Goal: Information Seeking & Learning: Learn about a topic

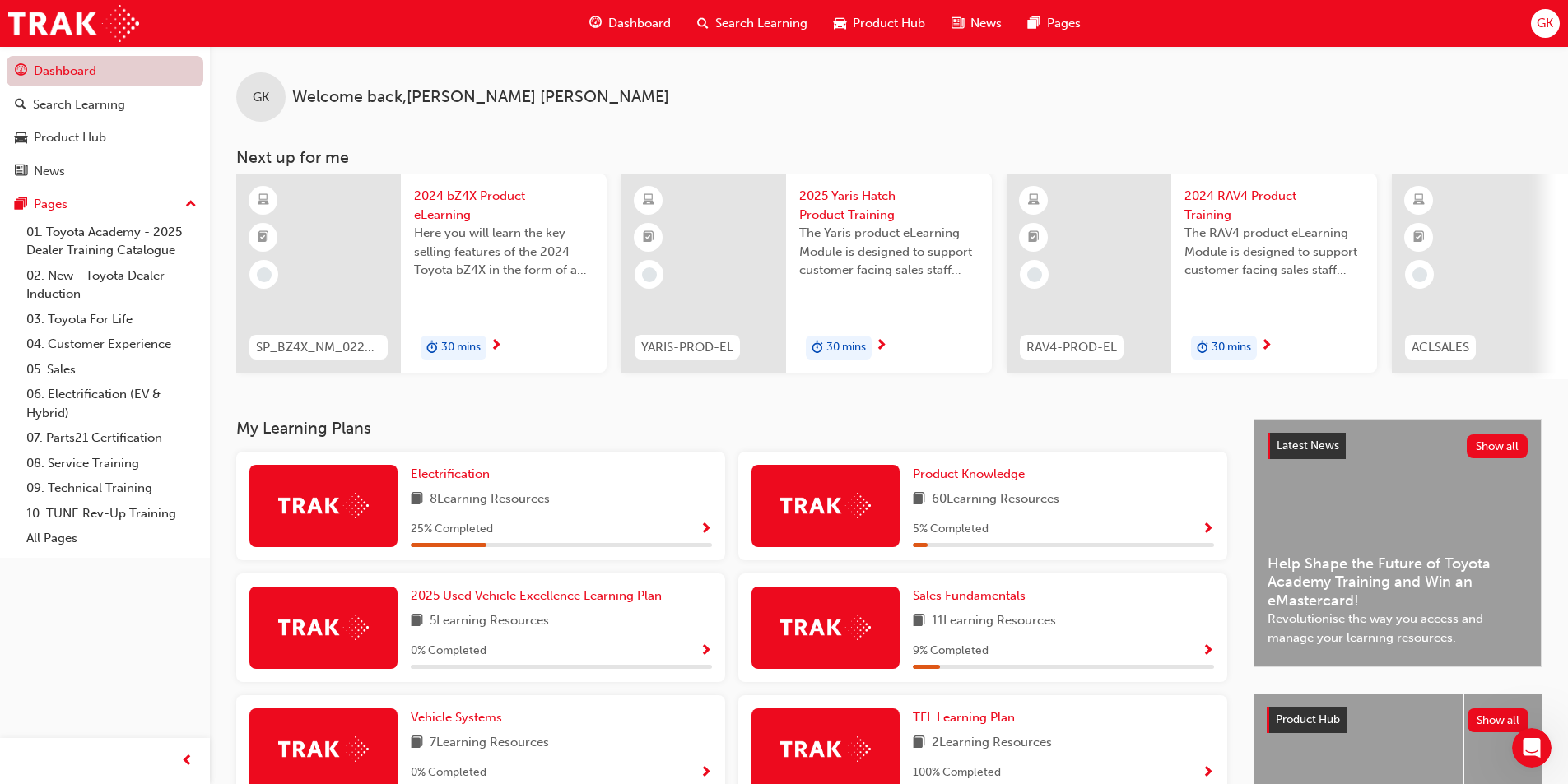
click at [91, 74] on link "Dashboard" at bounding box center [105, 71] width 196 height 30
drag, startPoint x: 960, startPoint y: 378, endPoint x: 1004, endPoint y: 381, distance: 44.1
click at [1004, 380] on div "SP_BZ4X_NM_0224_EL01 2024 bZ4X Product eLearning Here you will learn the key se…" at bounding box center [902, 277] width 1332 height 206
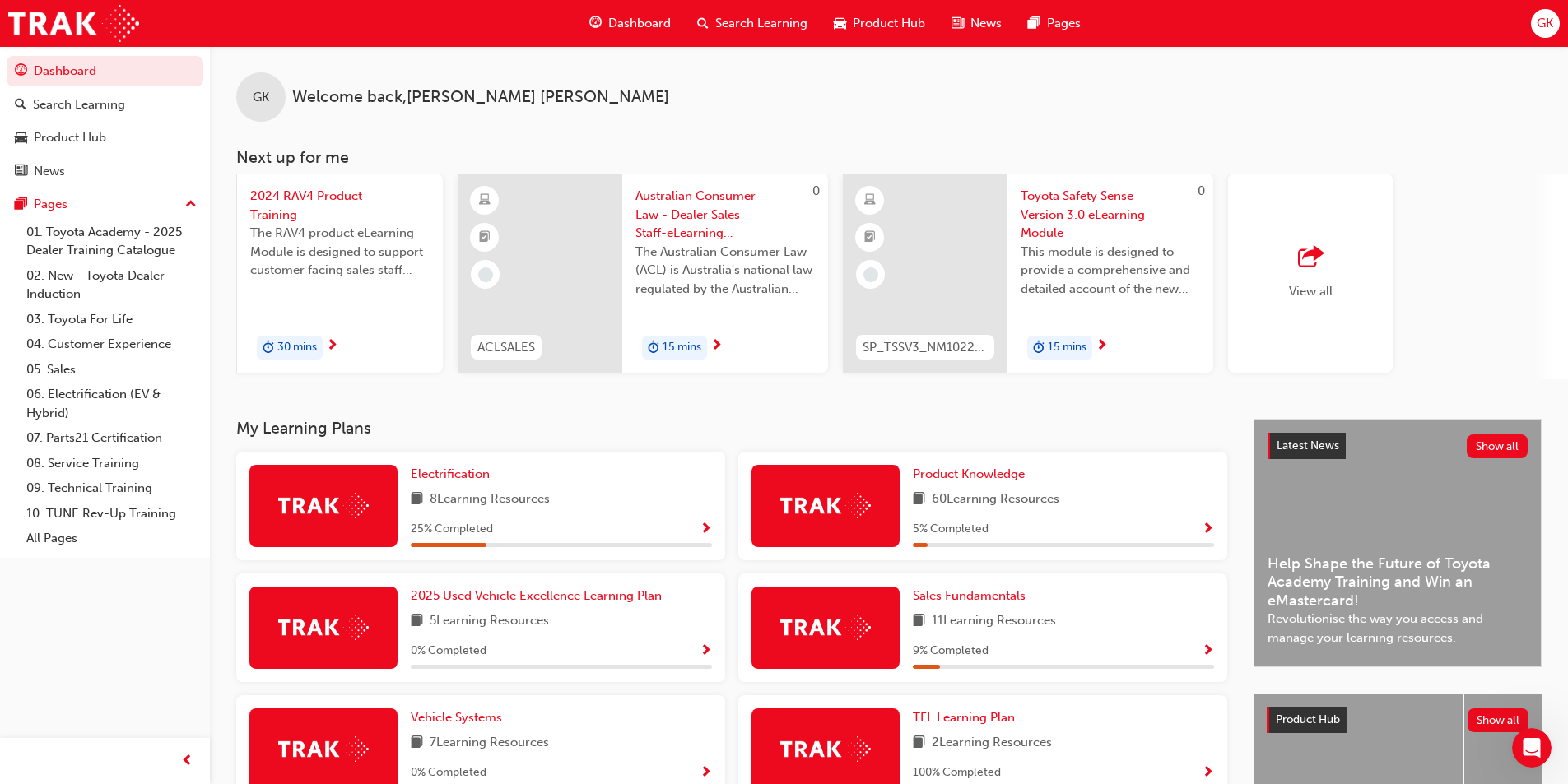
scroll to position [0, 977]
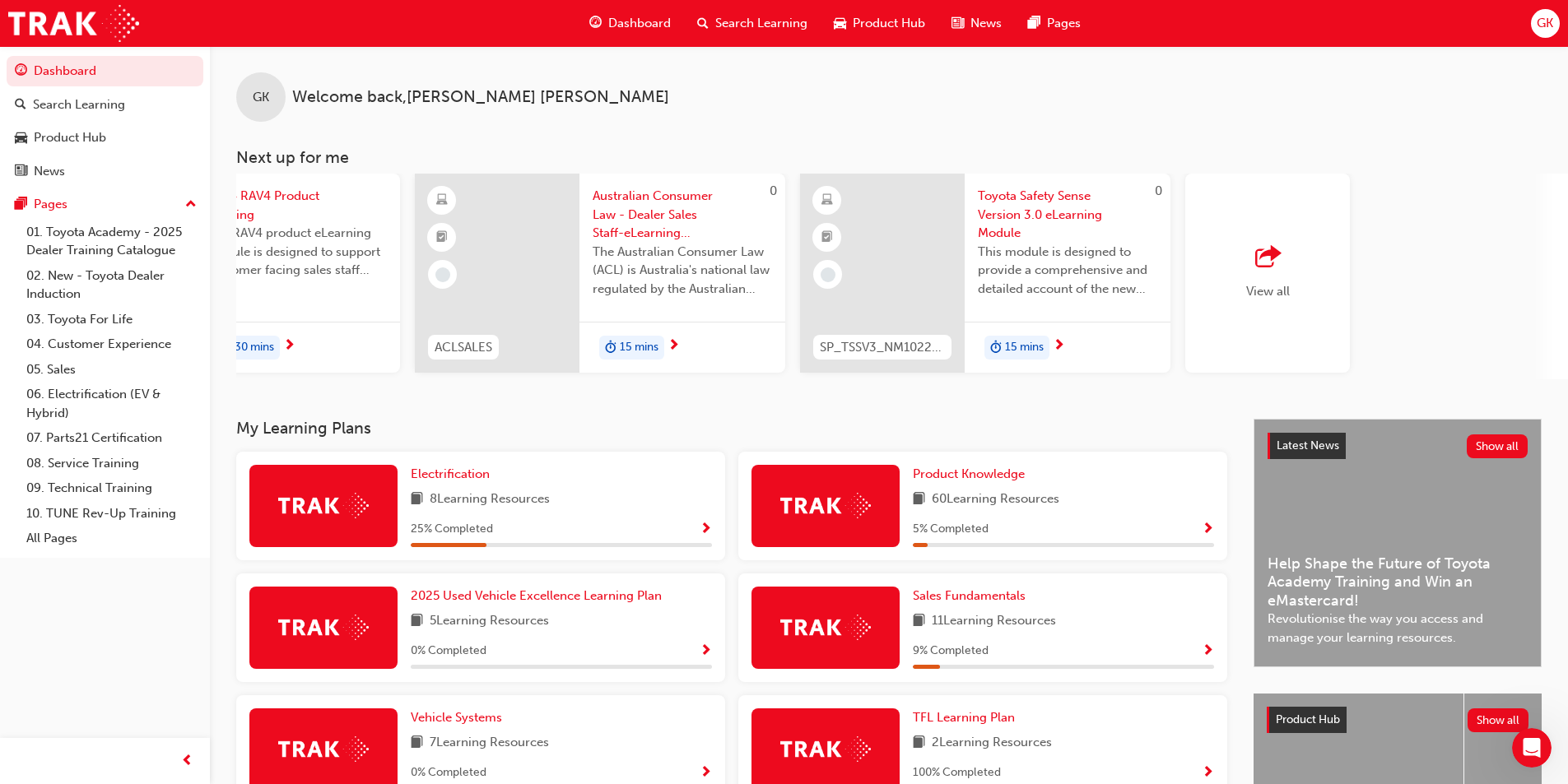
click at [648, 217] on span "Australian Consumer Law - Dealer Sales Staff-eLearning module" at bounding box center [682, 214] width 180 height 56
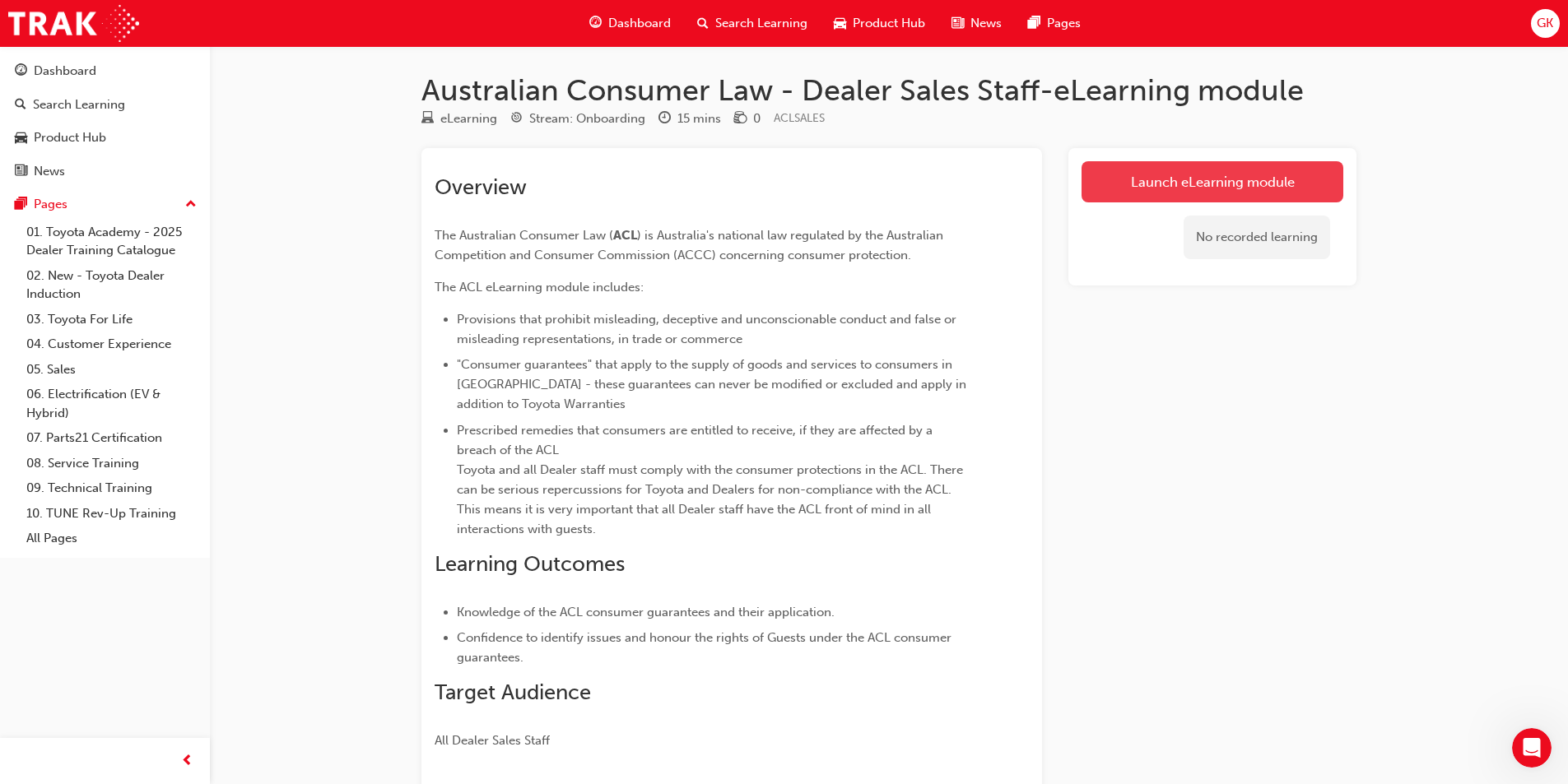
click at [1168, 181] on link "Launch eLearning module" at bounding box center [1213, 182] width 262 height 41
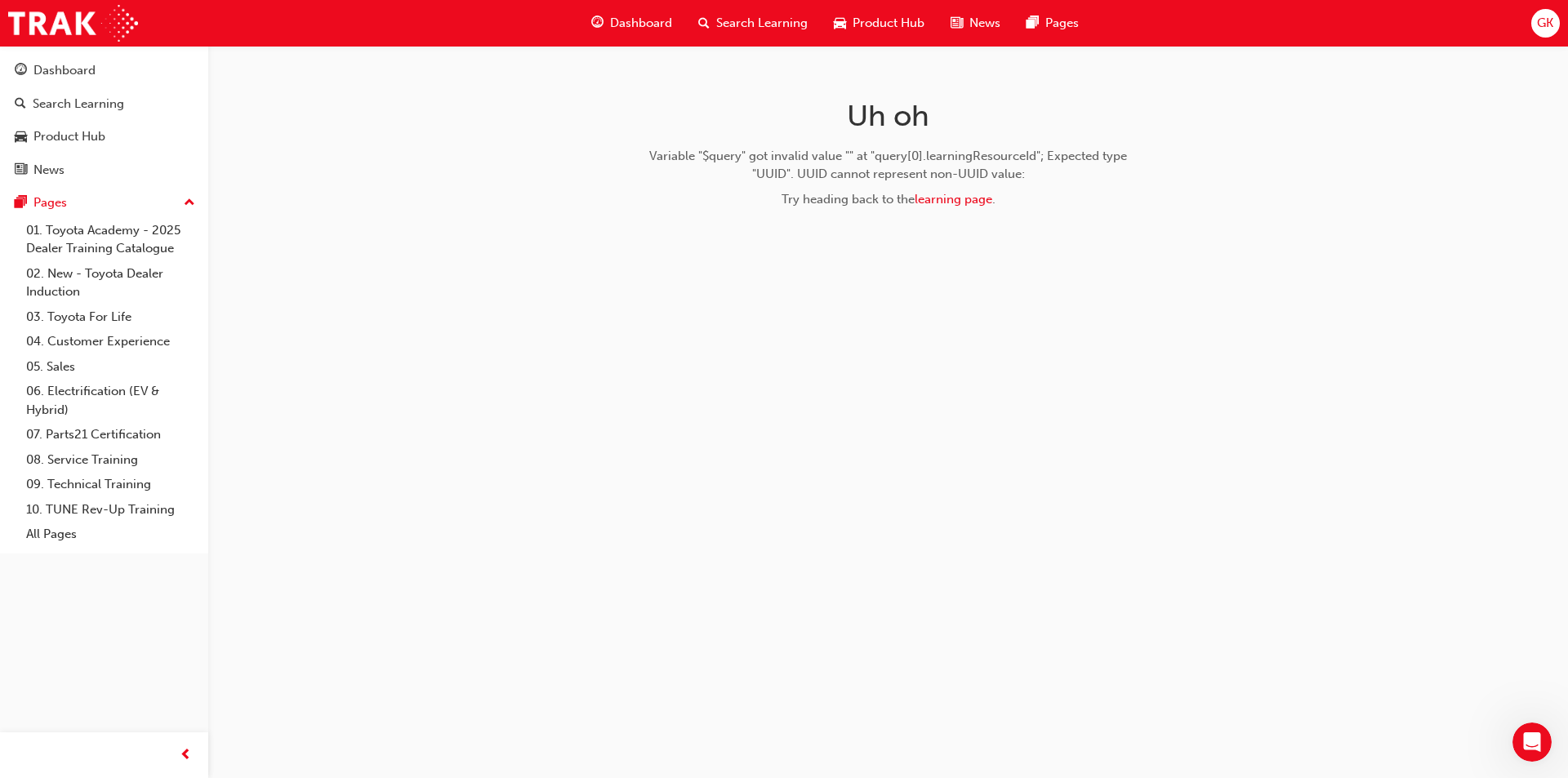
click at [653, 22] on span "Dashboard" at bounding box center [641, 22] width 62 height 19
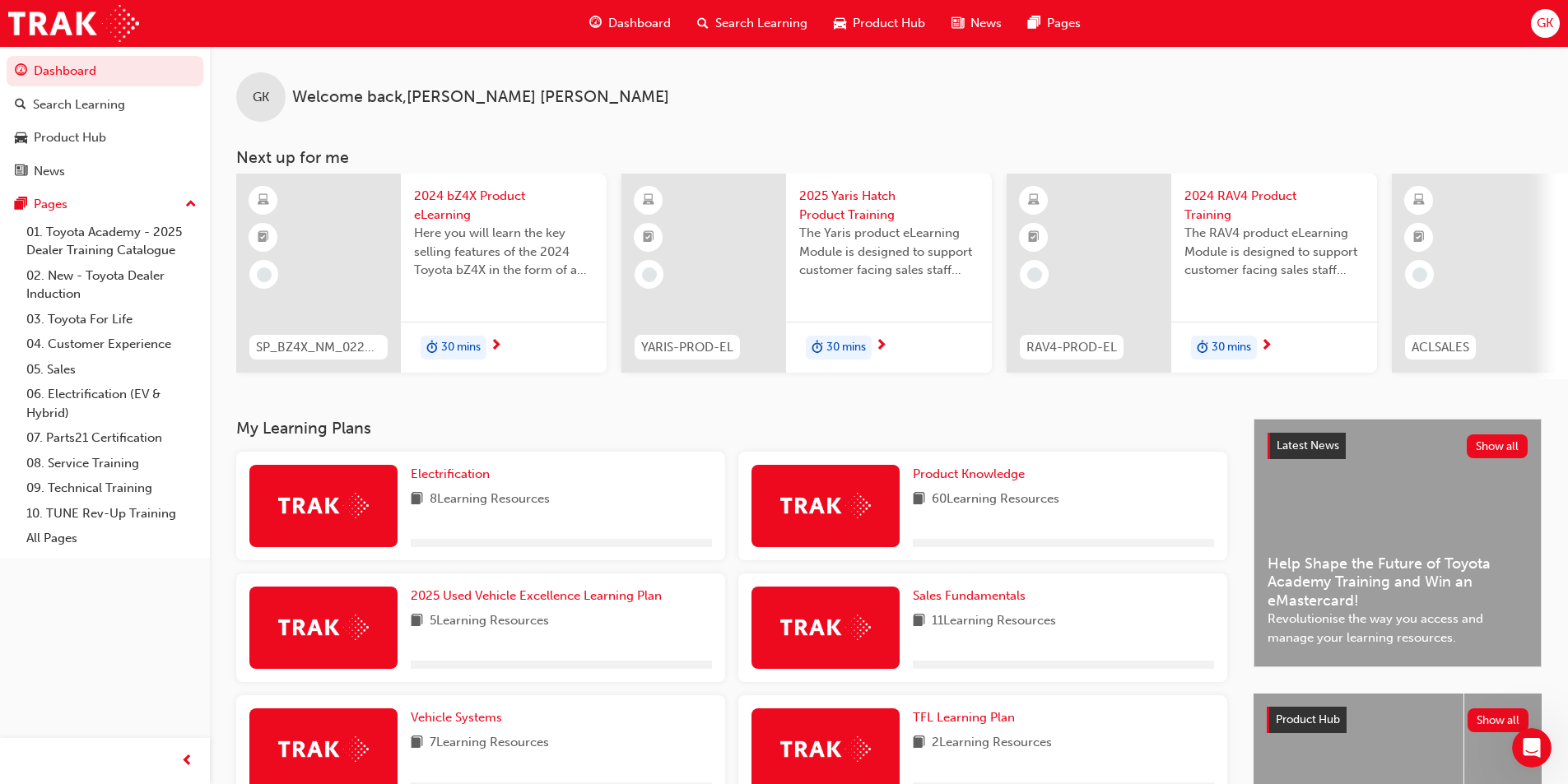
click at [1547, 25] on span "GK" at bounding box center [1544, 23] width 17 height 19
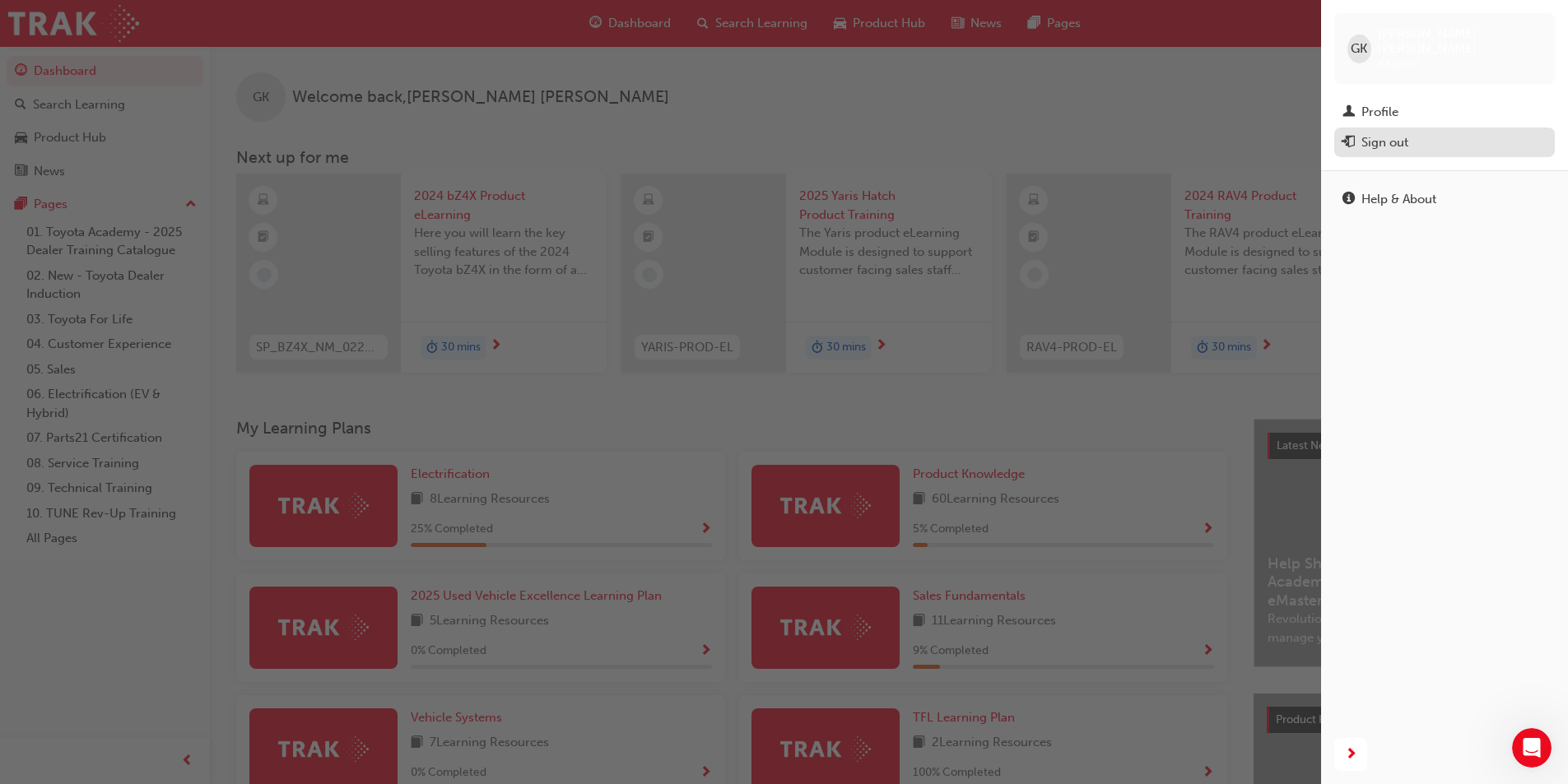
click at [1393, 133] on div "Sign out" at bounding box center [1385, 142] width 47 height 19
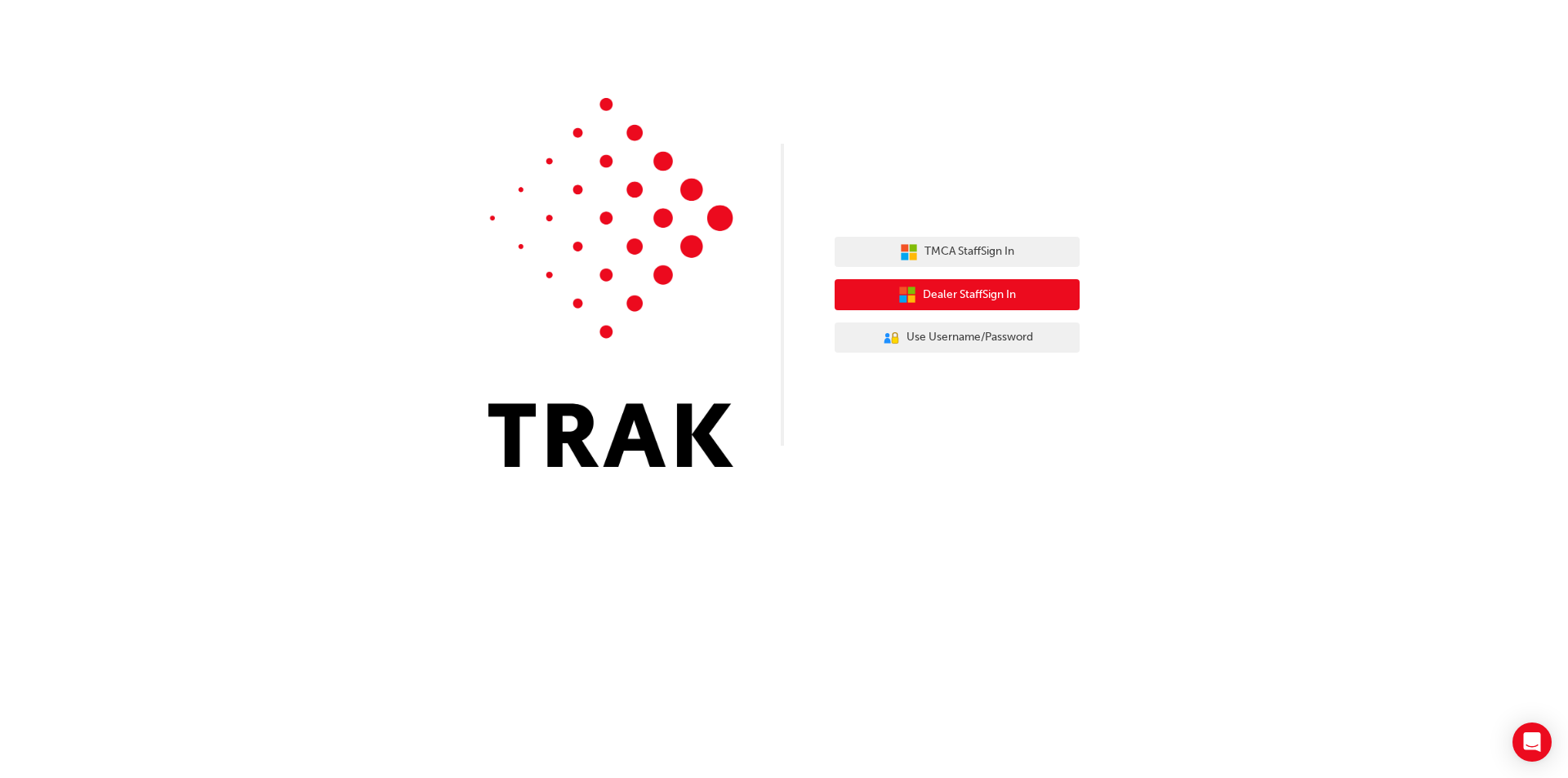
click at [968, 297] on span "Dealer Staff Sign In" at bounding box center [969, 294] width 93 height 19
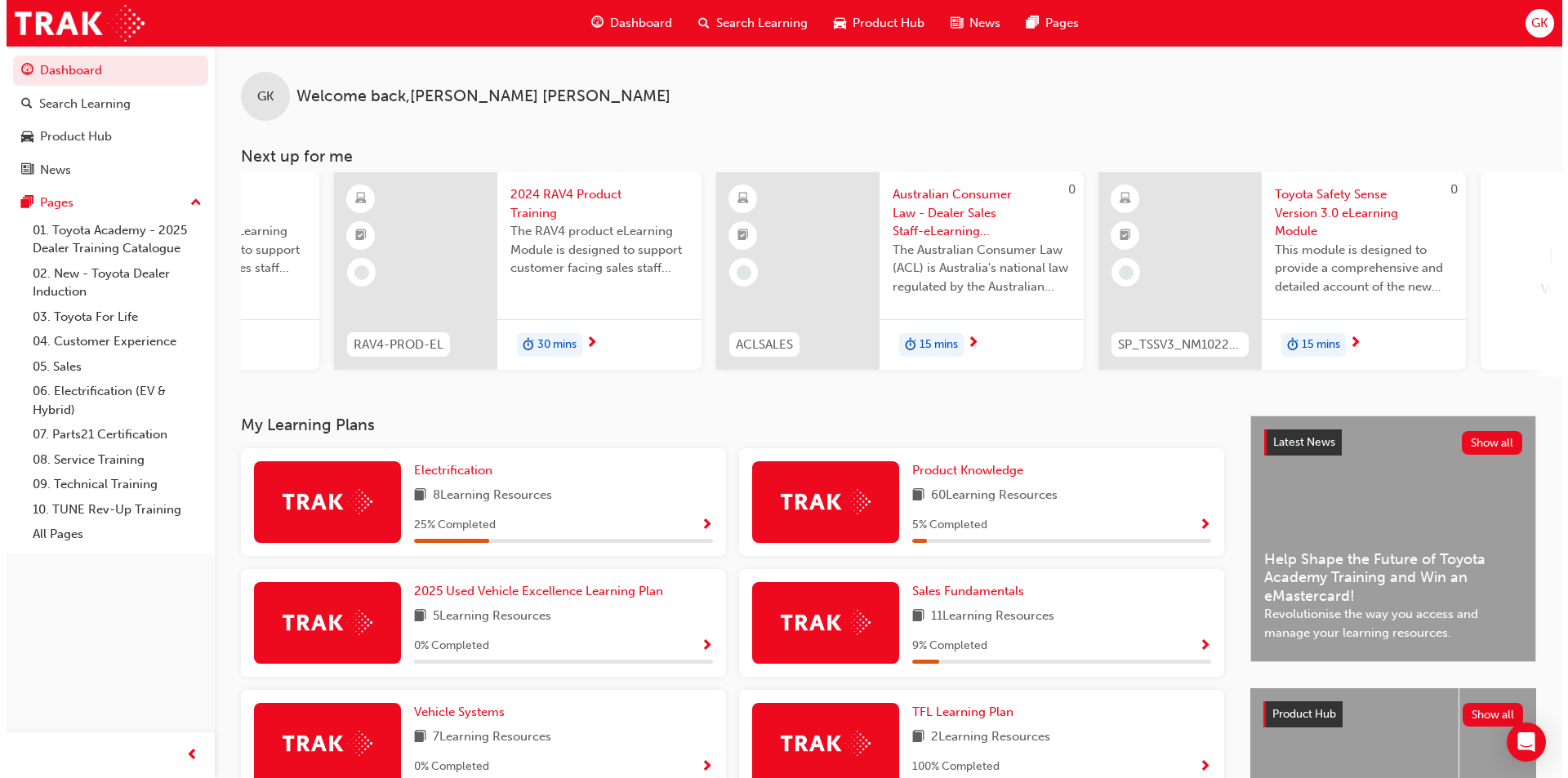
scroll to position [0, 694]
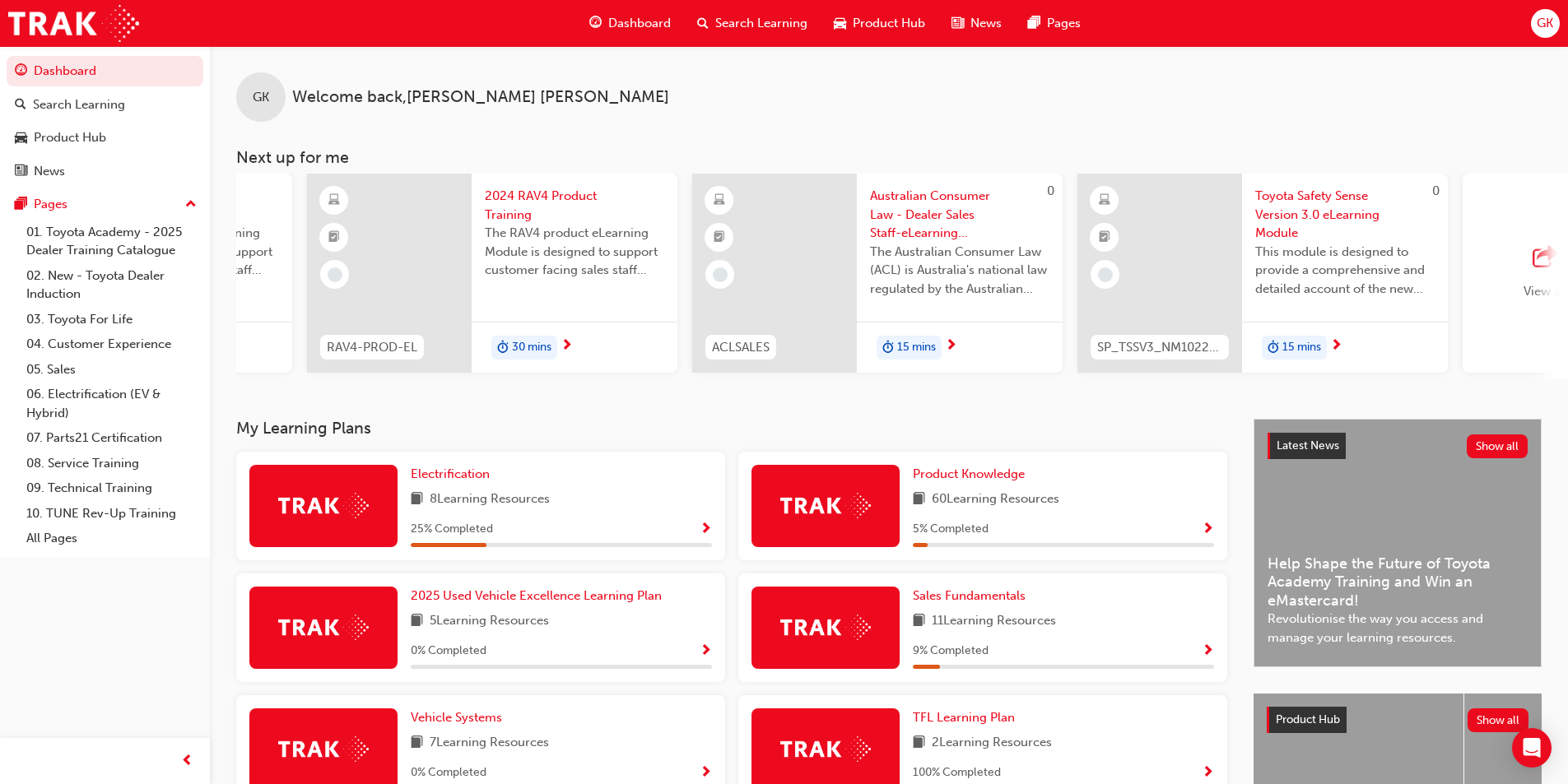
click at [947, 209] on span "Australian Consumer Law - Dealer Sales Staff-eLearning module" at bounding box center [959, 214] width 180 height 56
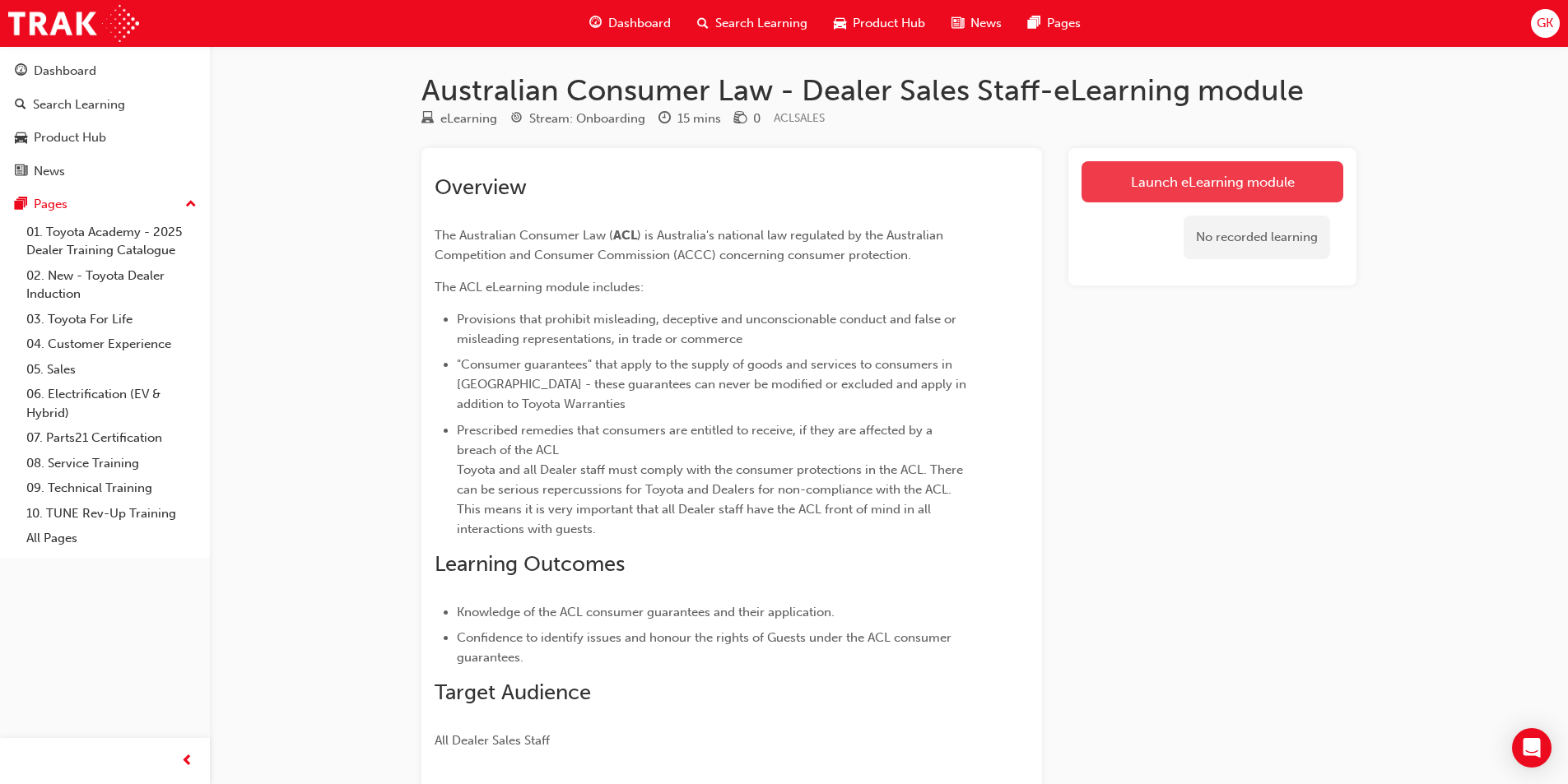
click at [1254, 175] on link "Launch eLearning module" at bounding box center [1213, 182] width 262 height 41
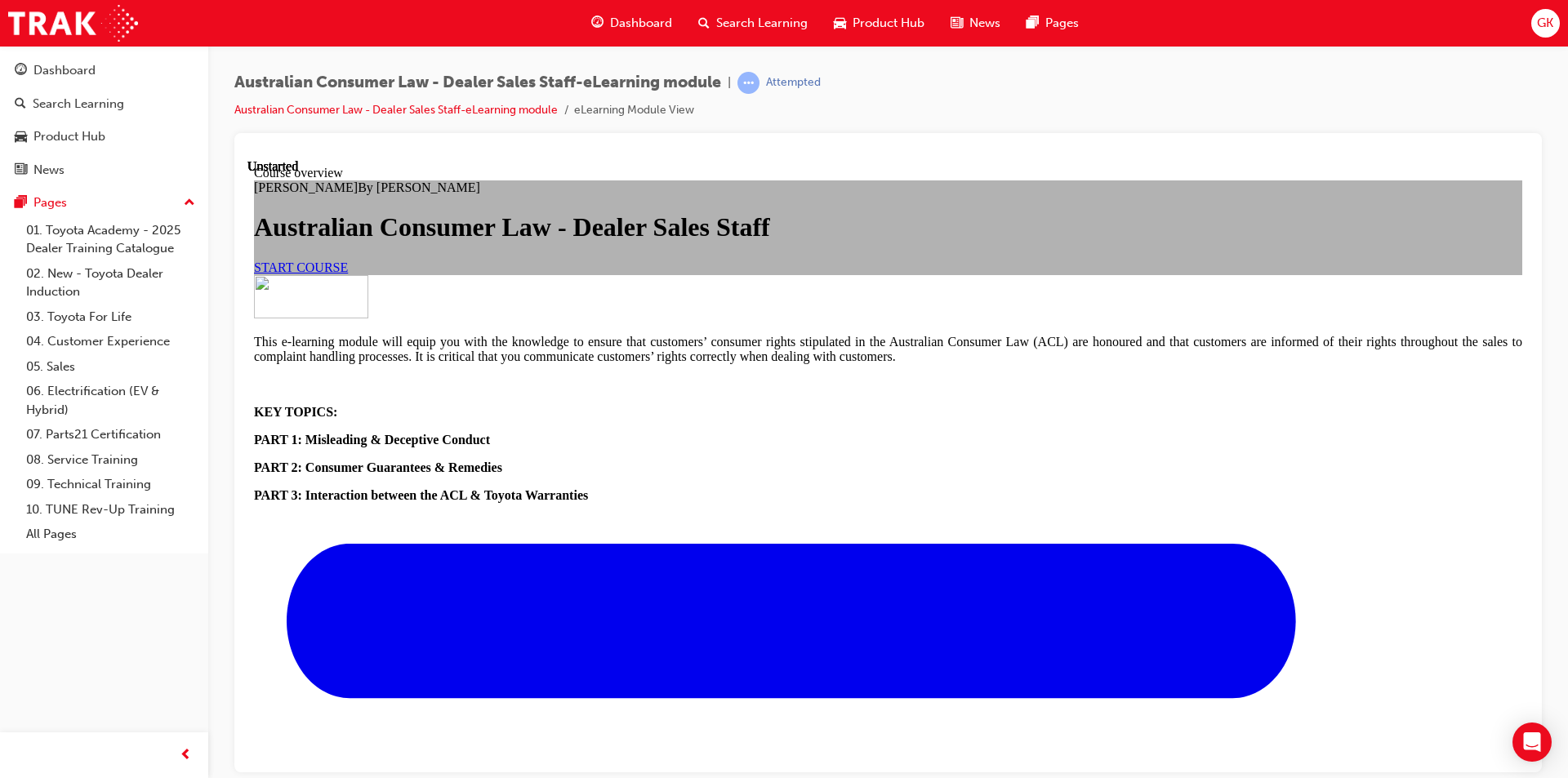
click at [348, 274] on span "START COURSE" at bounding box center [301, 267] width 93 height 14
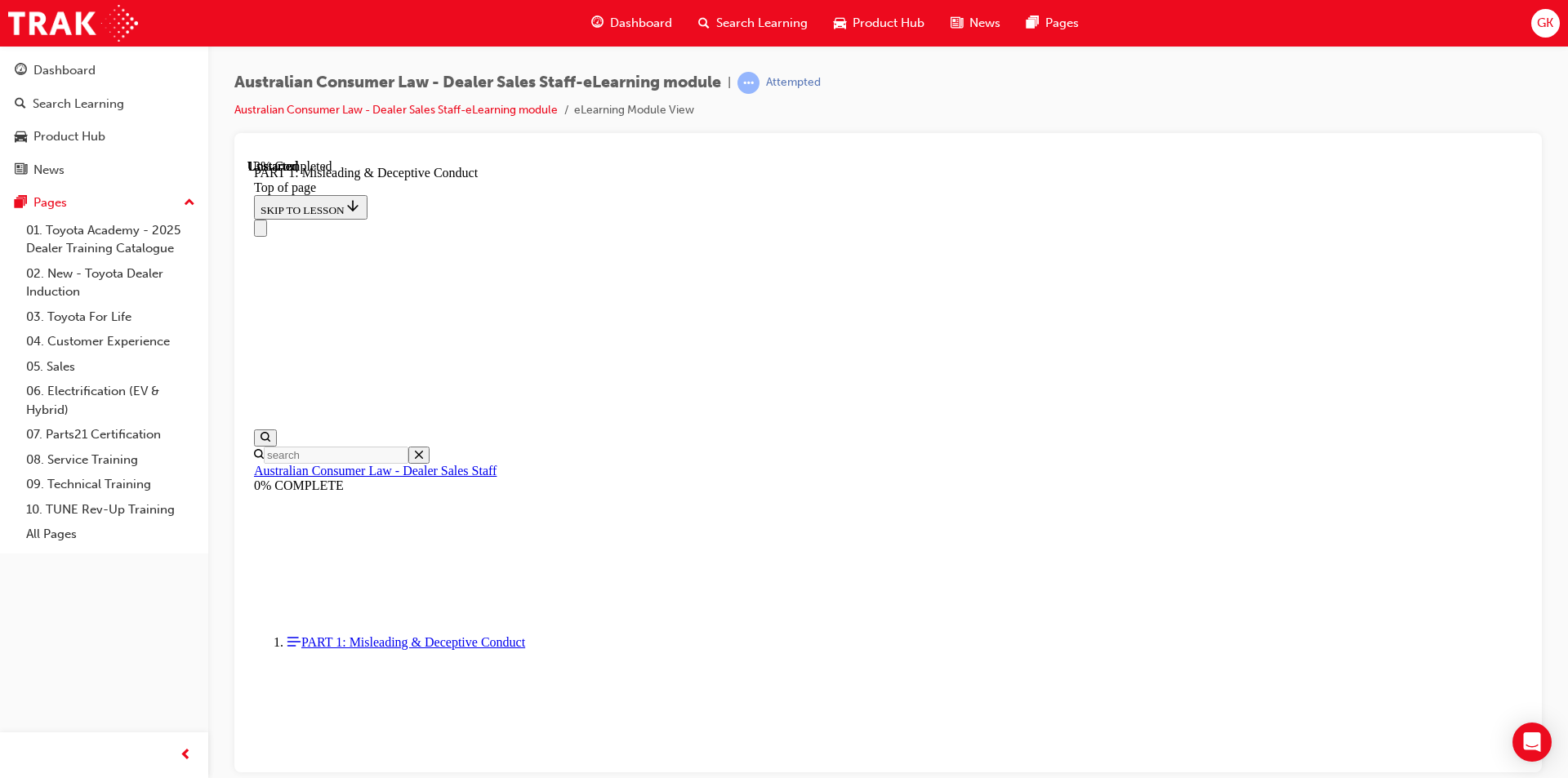
scroll to position [1186, 0]
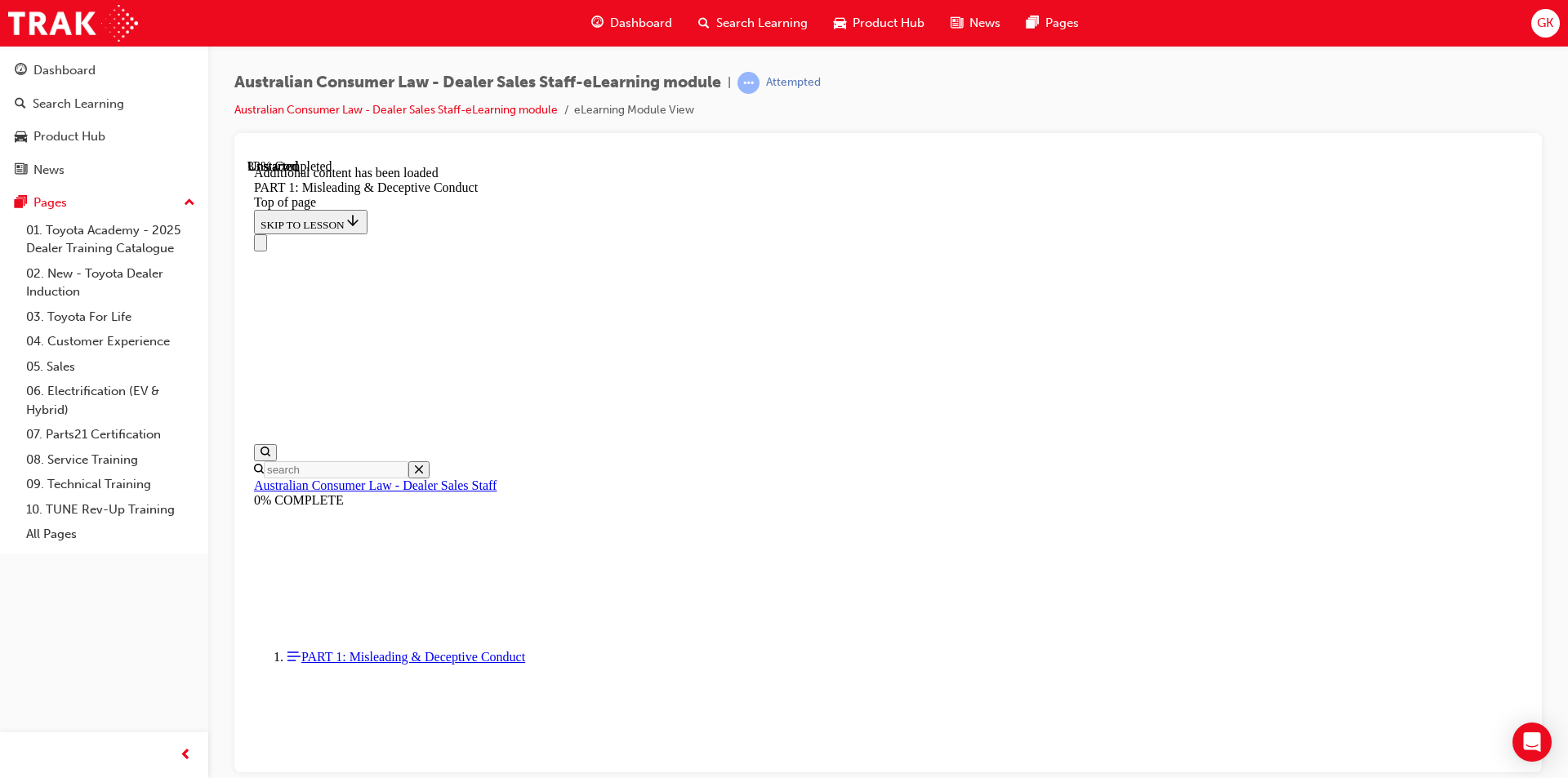
scroll to position [1786, 0]
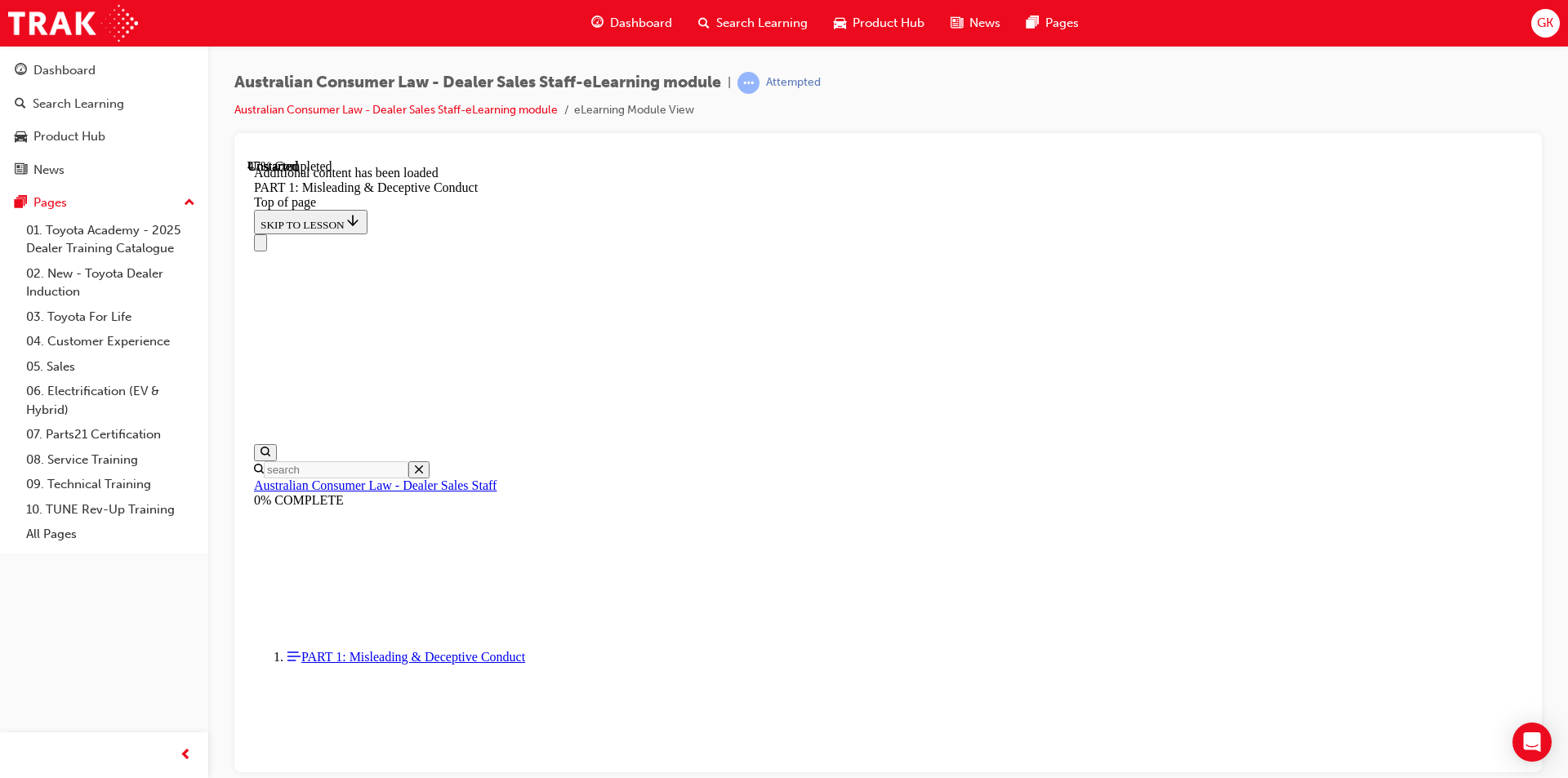
scroll to position [2318, 0]
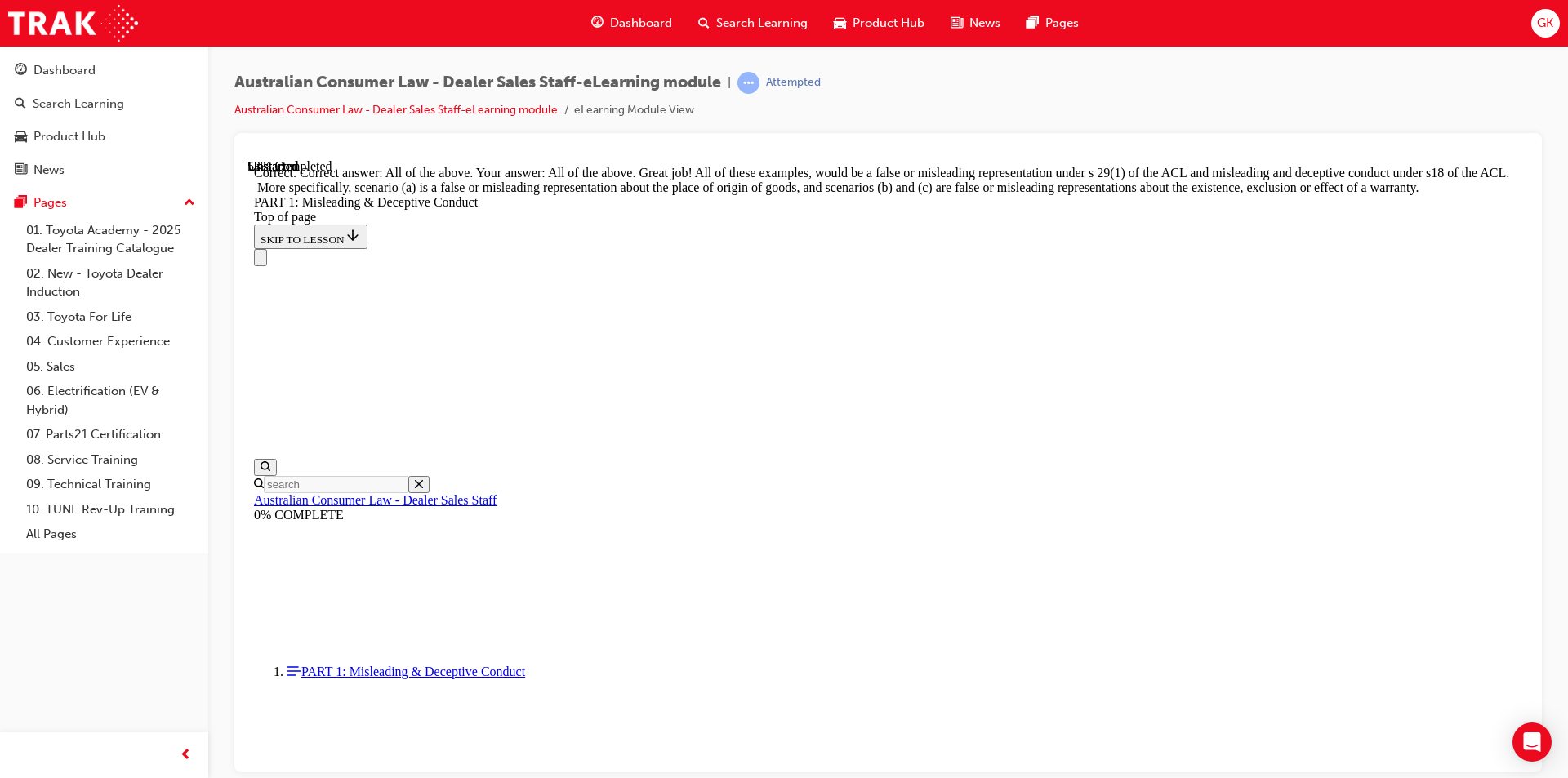
scroll to position [2564, 0]
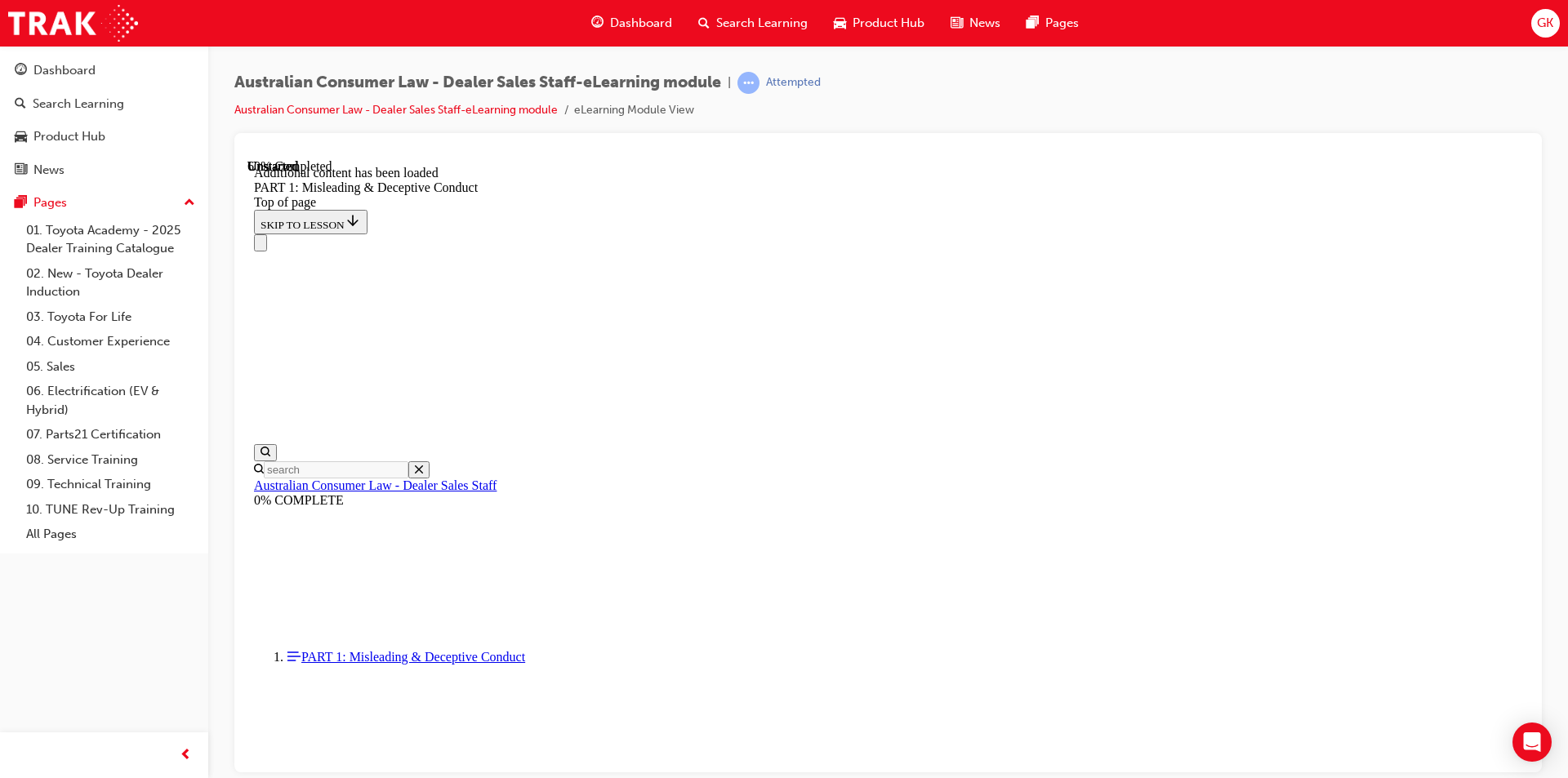
scroll to position [3221, 0]
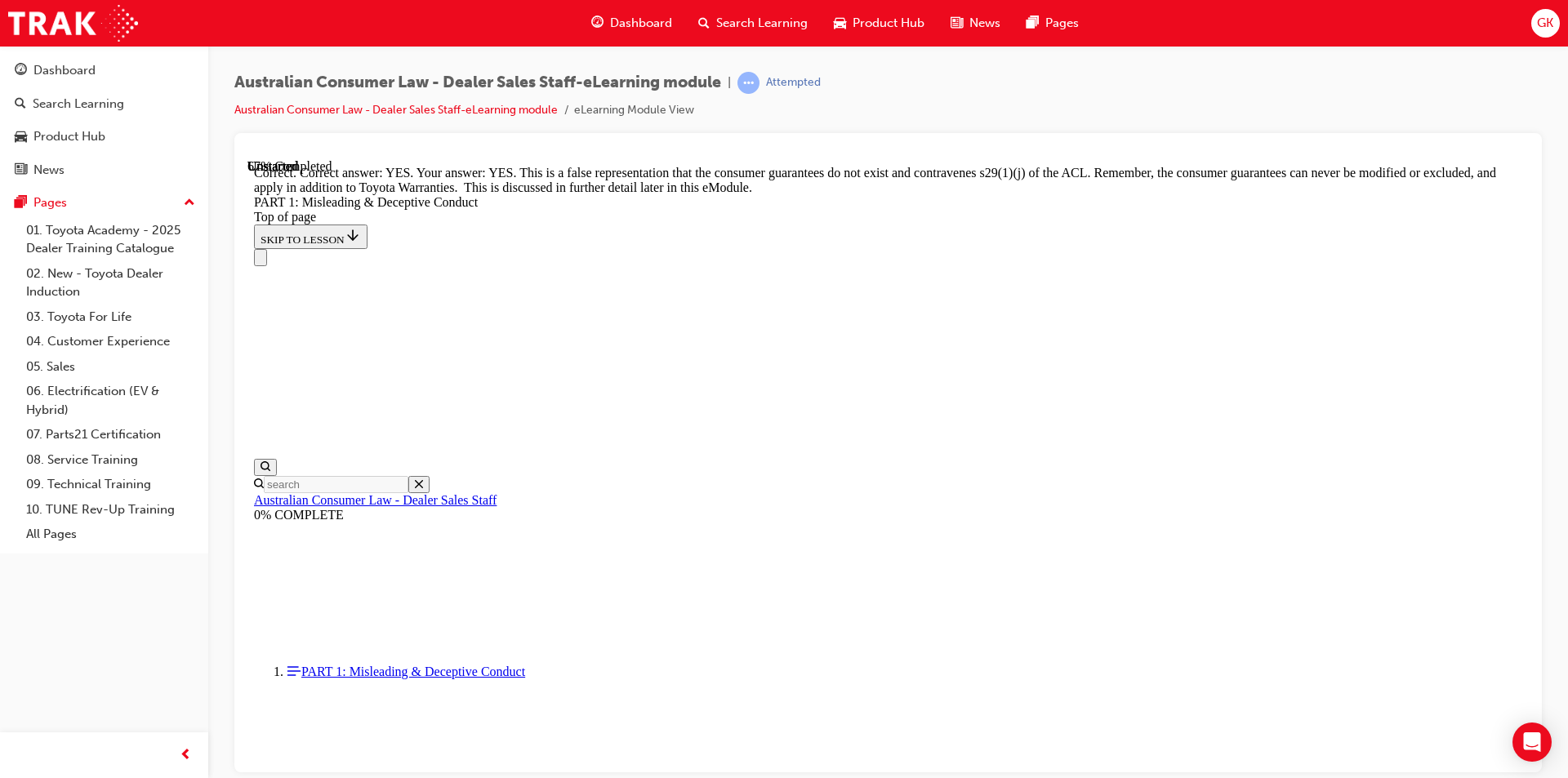
scroll to position [3466, 0]
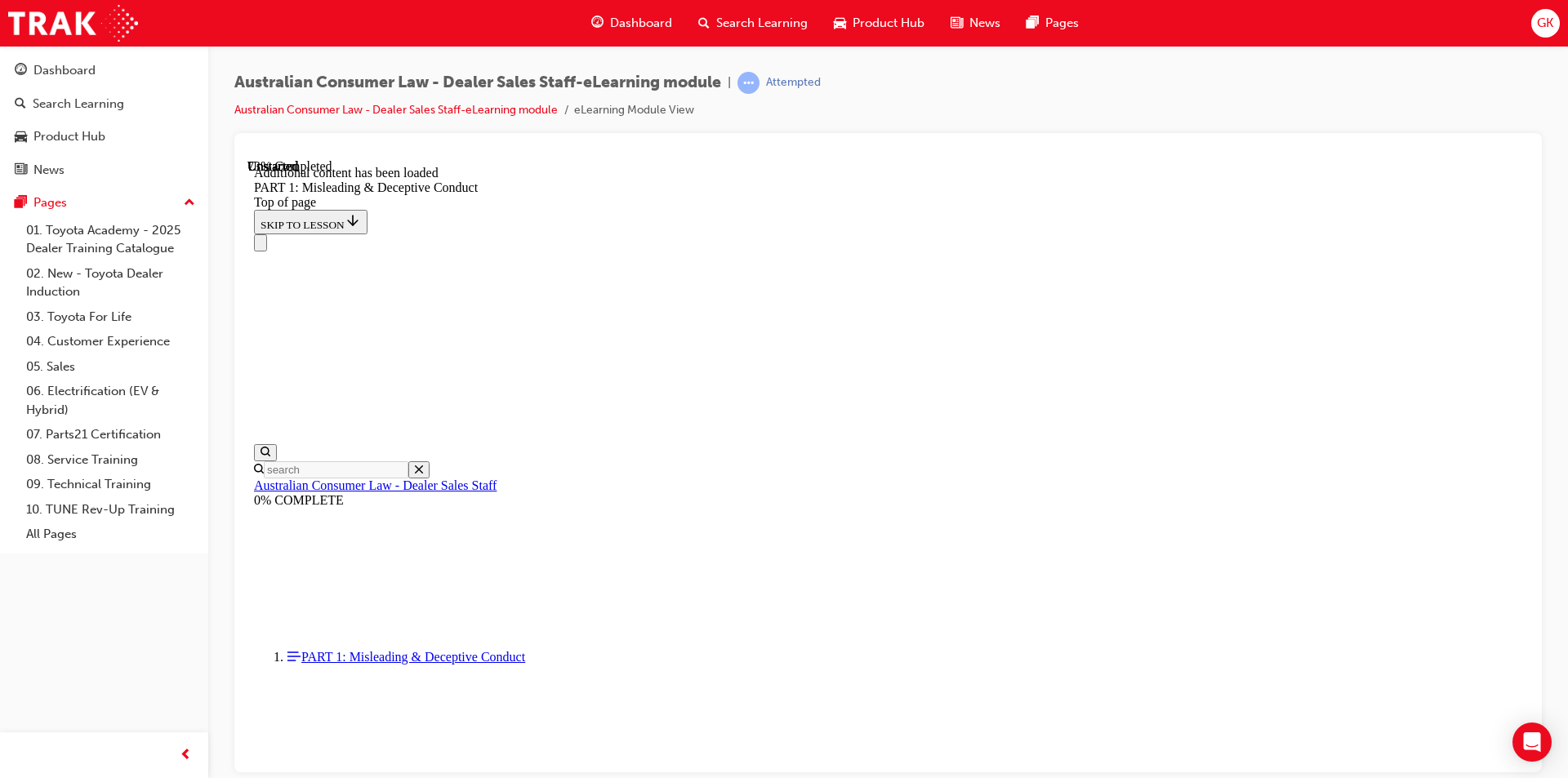
scroll to position [3988, 0]
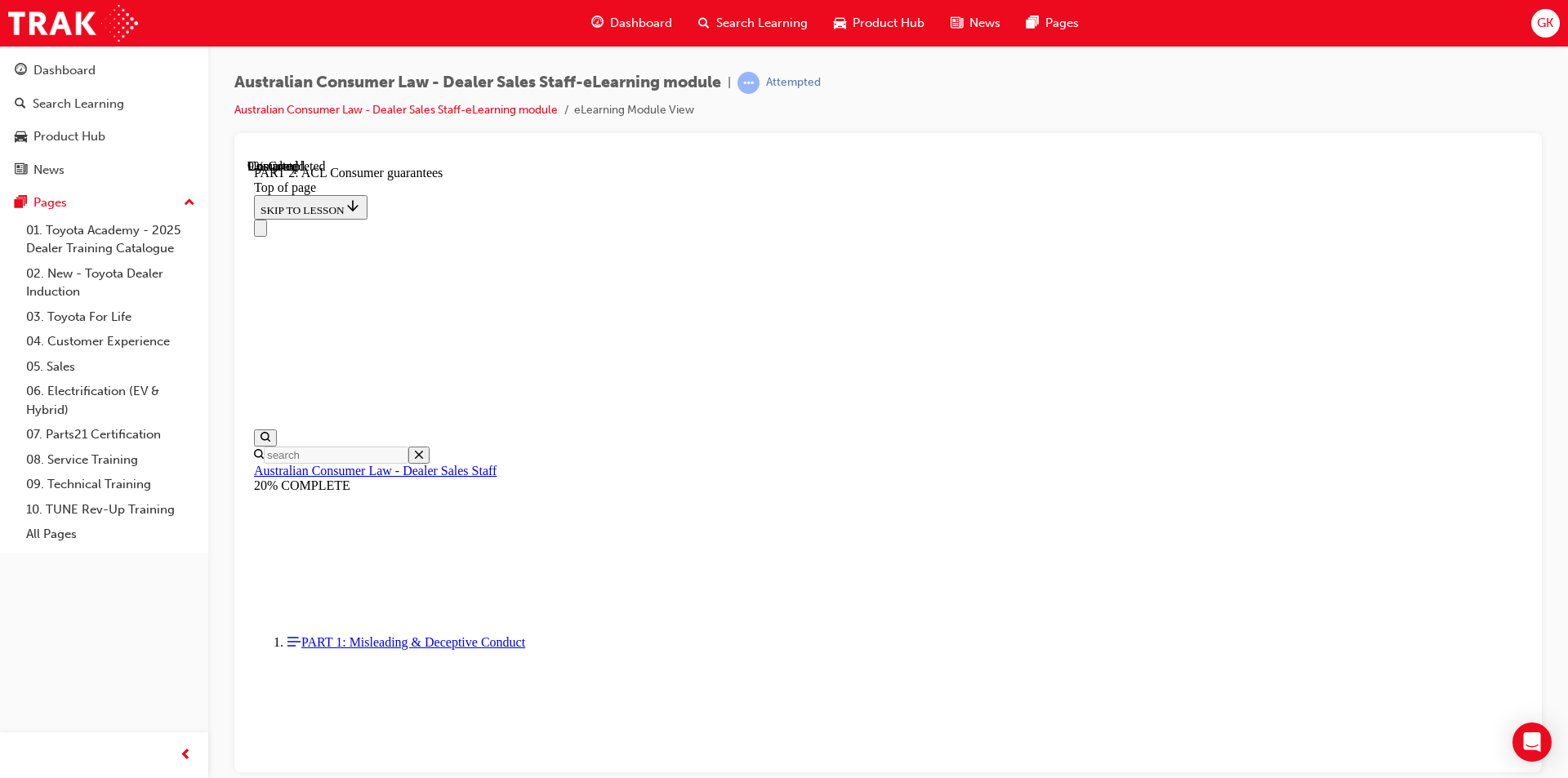
scroll to position [2660, 0]
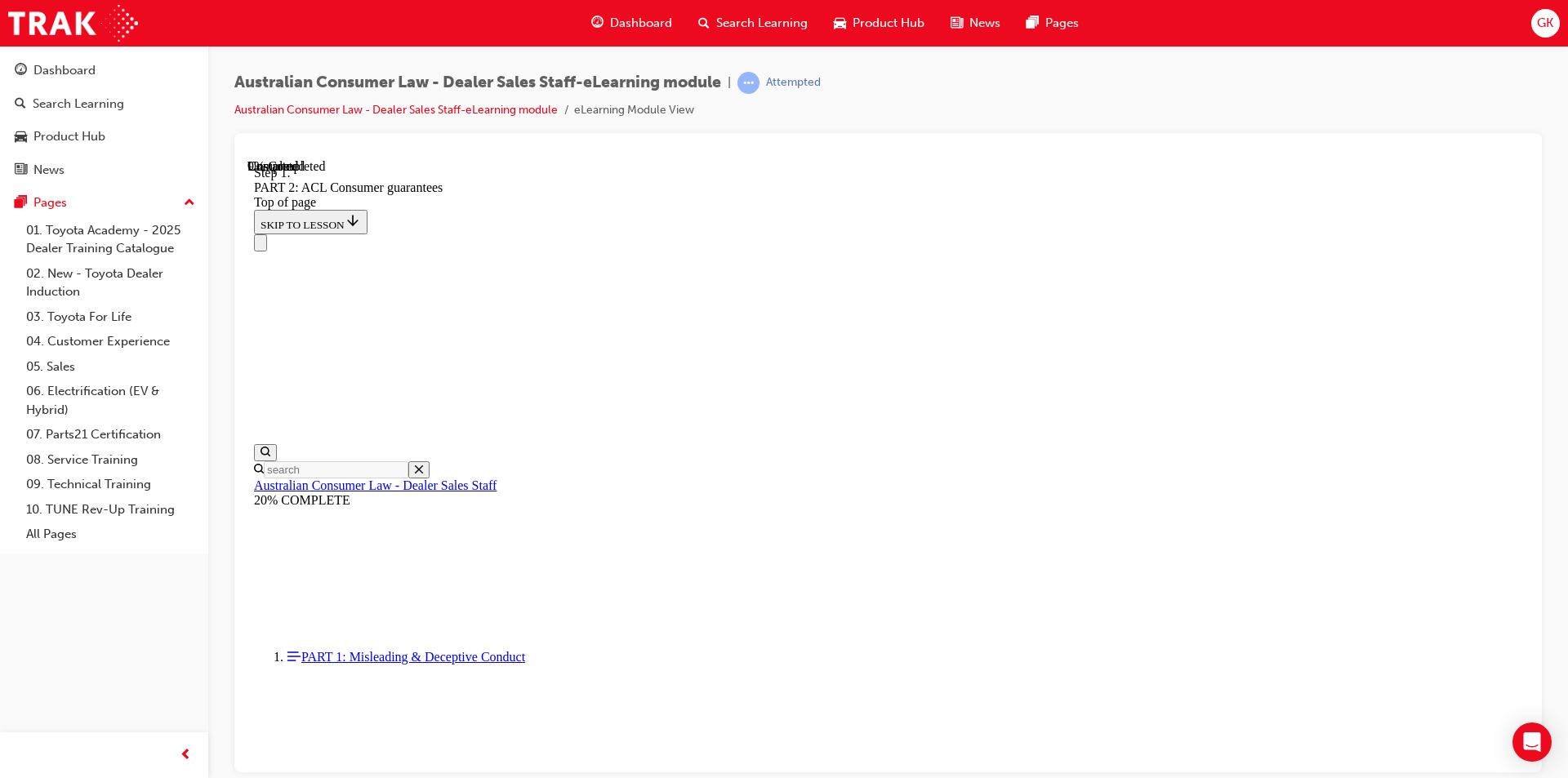
scroll to position [2647, 0]
